Goal: Find specific page/section: Find specific page/section

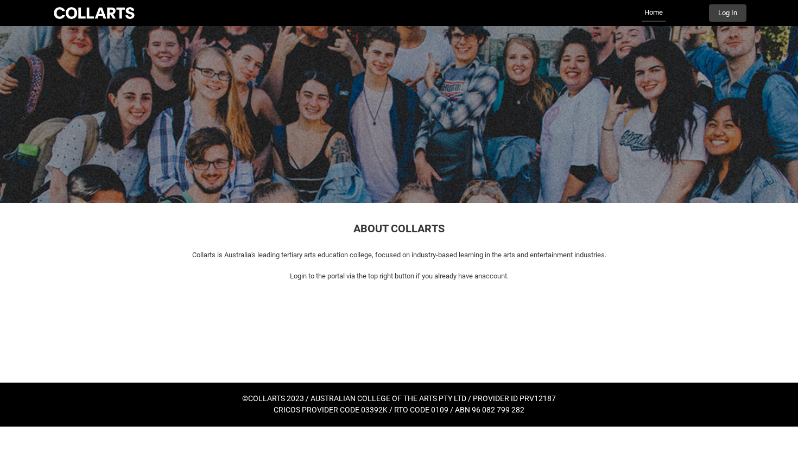
click at [368, 265] on p at bounding box center [399, 266] width 682 height 11
click at [729, 14] on button "Log In" at bounding box center [727, 12] width 37 height 17
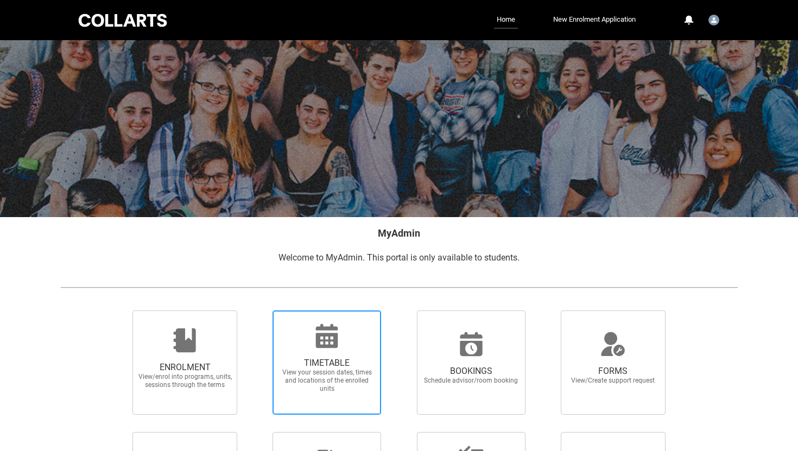
click at [326, 327] on icon at bounding box center [327, 336] width 22 height 24
click at [259, 311] on input "TIMETABLE View your session dates, times and locations of the enrolled units" at bounding box center [258, 310] width 1 height 1
radio input "true"
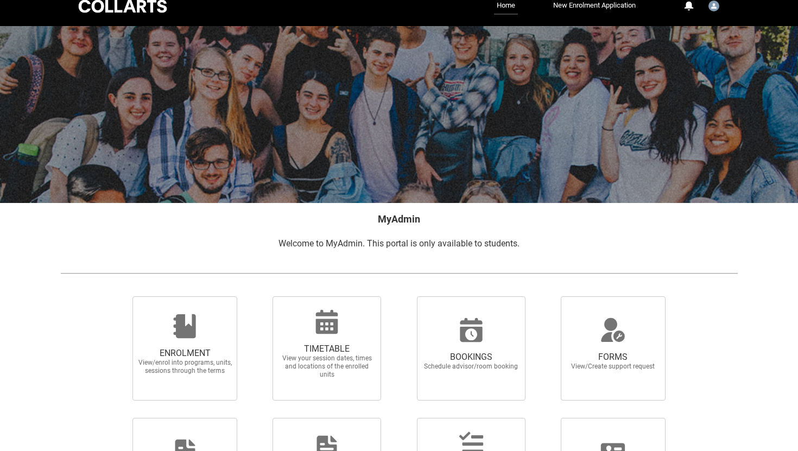
click at [326, 327] on icon at bounding box center [327, 322] width 22 height 24
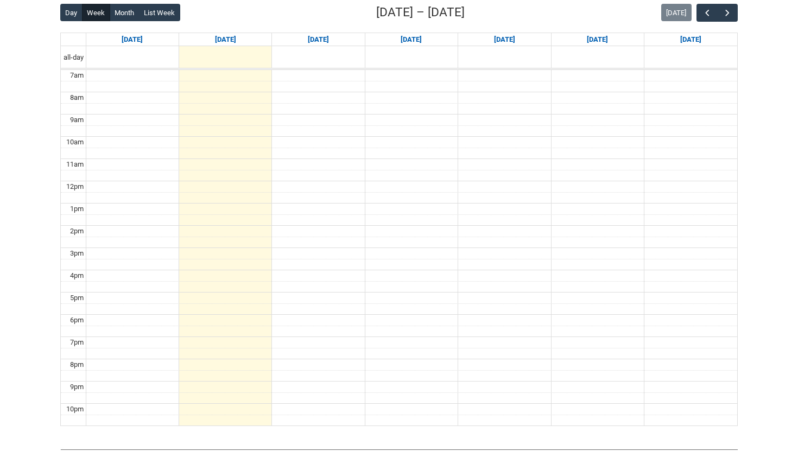
scroll to position [285, 0]
click at [729, 10] on span "button" at bounding box center [727, 12] width 11 height 11
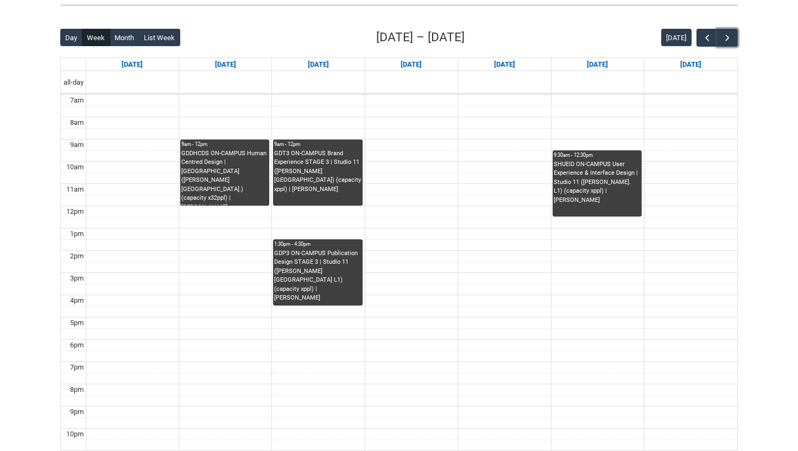
scroll to position [262, 0]
